Goal: Task Accomplishment & Management: Complete application form

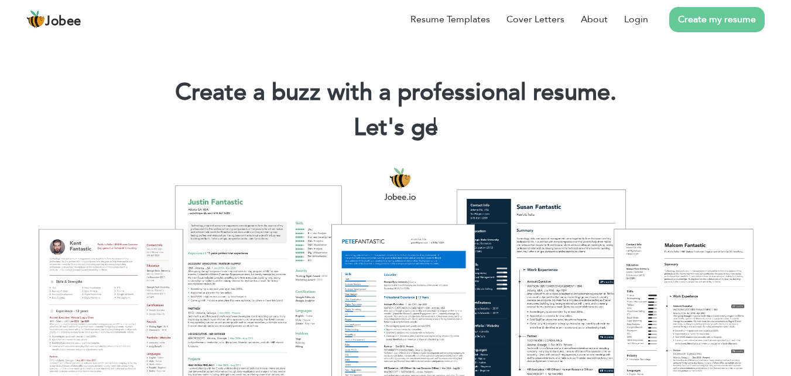
click at [743, 21] on link "Create my resume" at bounding box center [717, 19] width 95 height 25
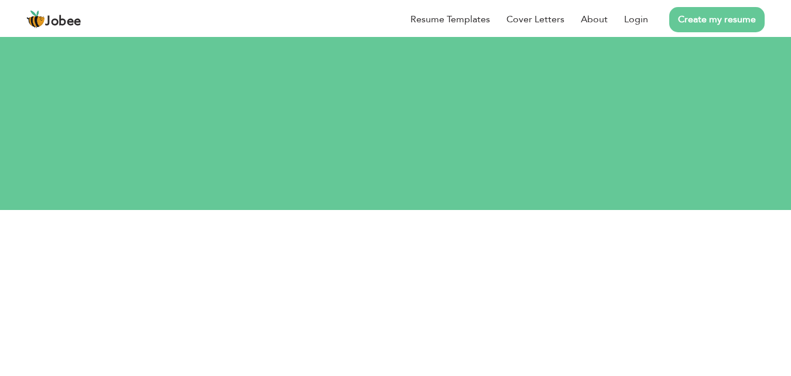
click at [701, 19] on link "Create my resume" at bounding box center [717, 19] width 95 height 25
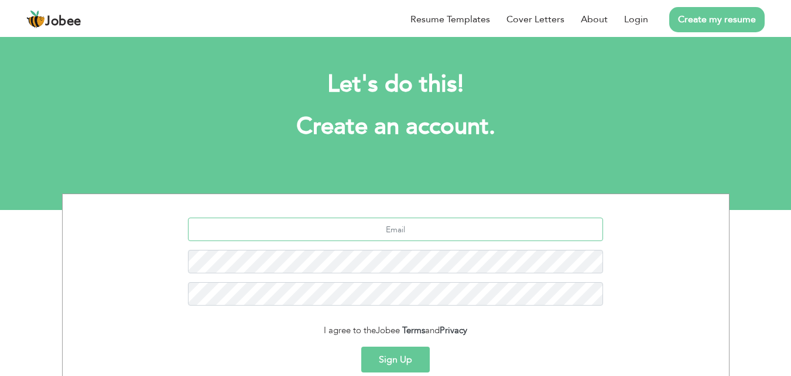
click at [424, 236] on input "text" at bounding box center [395, 228] width 415 height 23
type input "[EMAIL_ADDRESS][DOMAIN_NAME]"
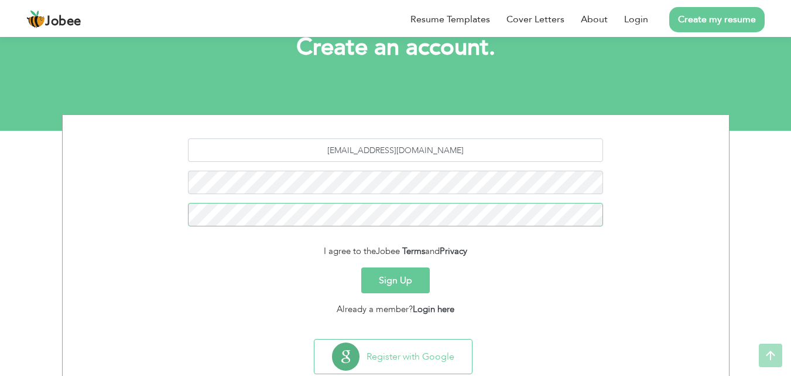
scroll to position [94, 0]
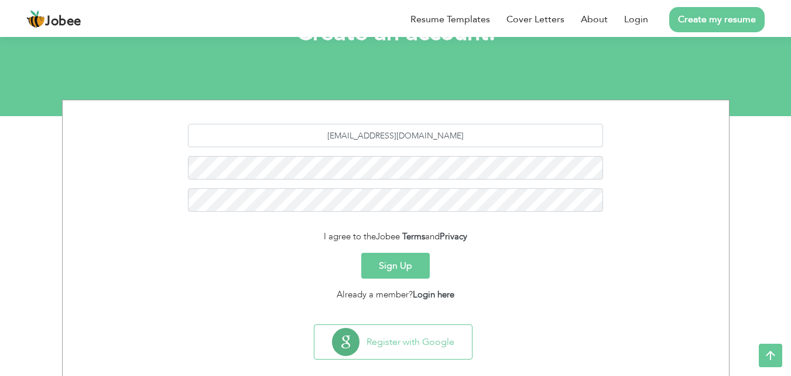
click at [407, 266] on button "Sign Up" at bounding box center [395, 266] width 69 height 26
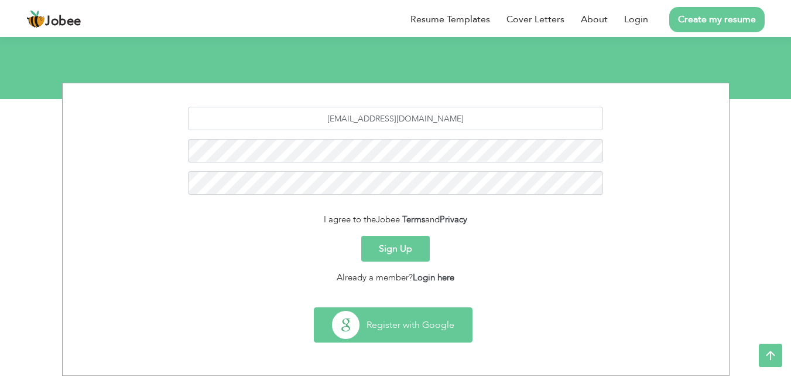
click at [421, 320] on button "Register with Google" at bounding box center [394, 325] width 158 height 34
